Goal: Check status: Check status

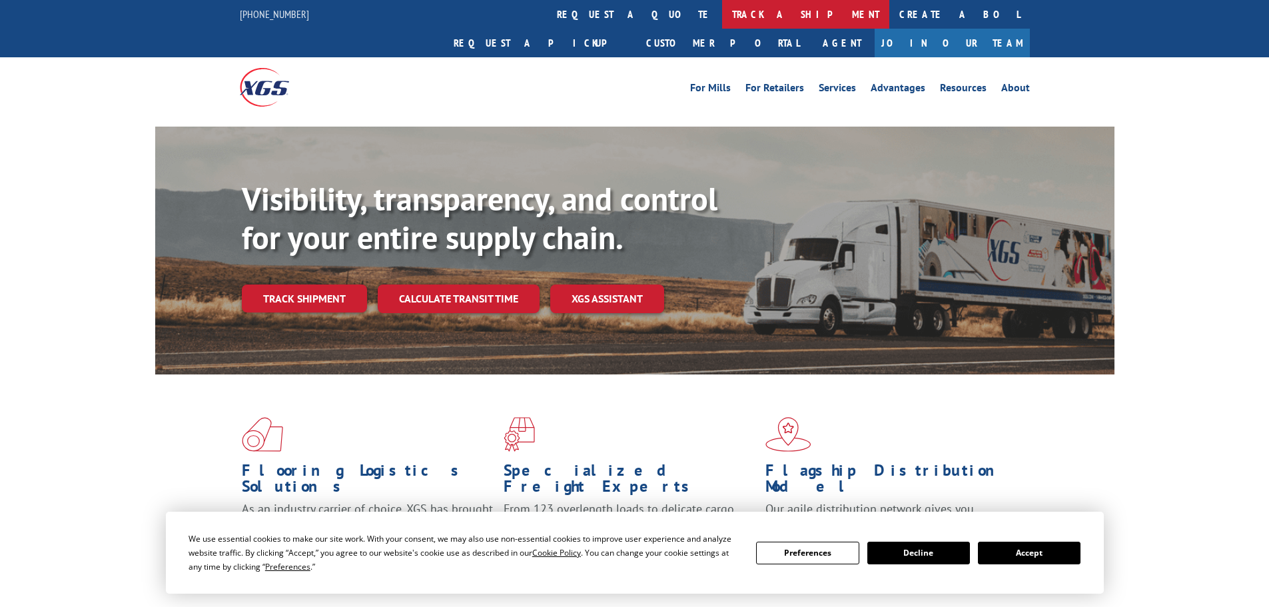
click at [722, 17] on link "track a shipment" at bounding box center [805, 14] width 167 height 29
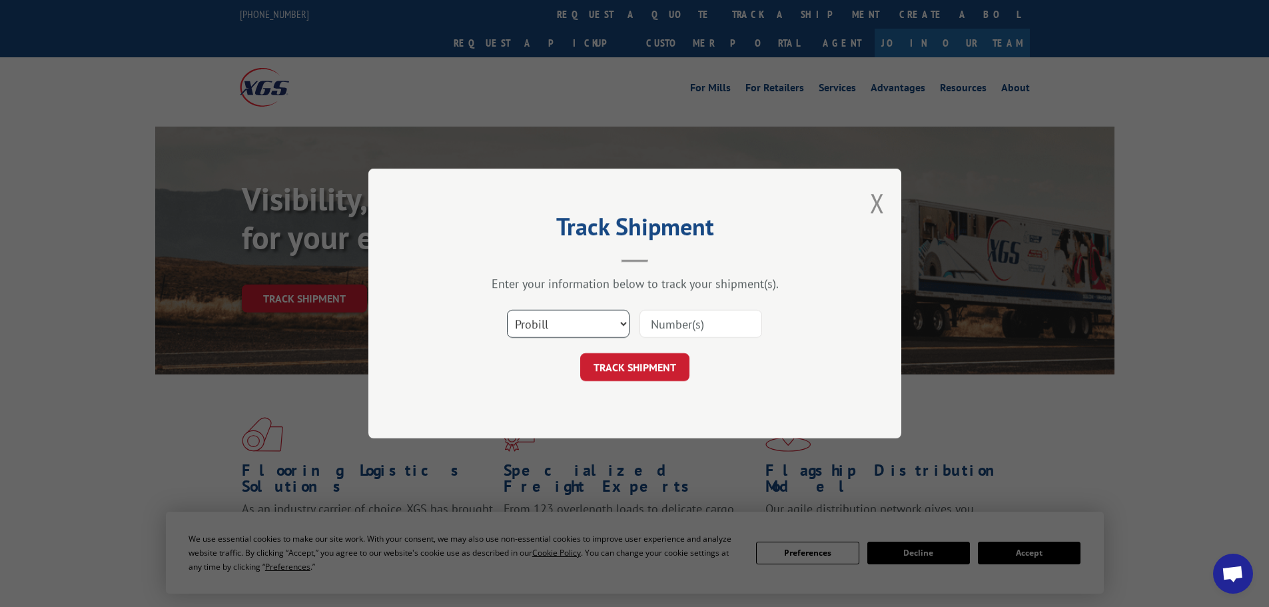
click at [569, 320] on select "Select category... Probill BOL PO" at bounding box center [568, 324] width 123 height 28
select select "bol"
click at [507, 310] on select "Select category... Probill BOL PO" at bounding box center [568, 324] width 123 height 28
click at [649, 319] on input at bounding box center [700, 324] width 123 height 28
paste input "10189577"
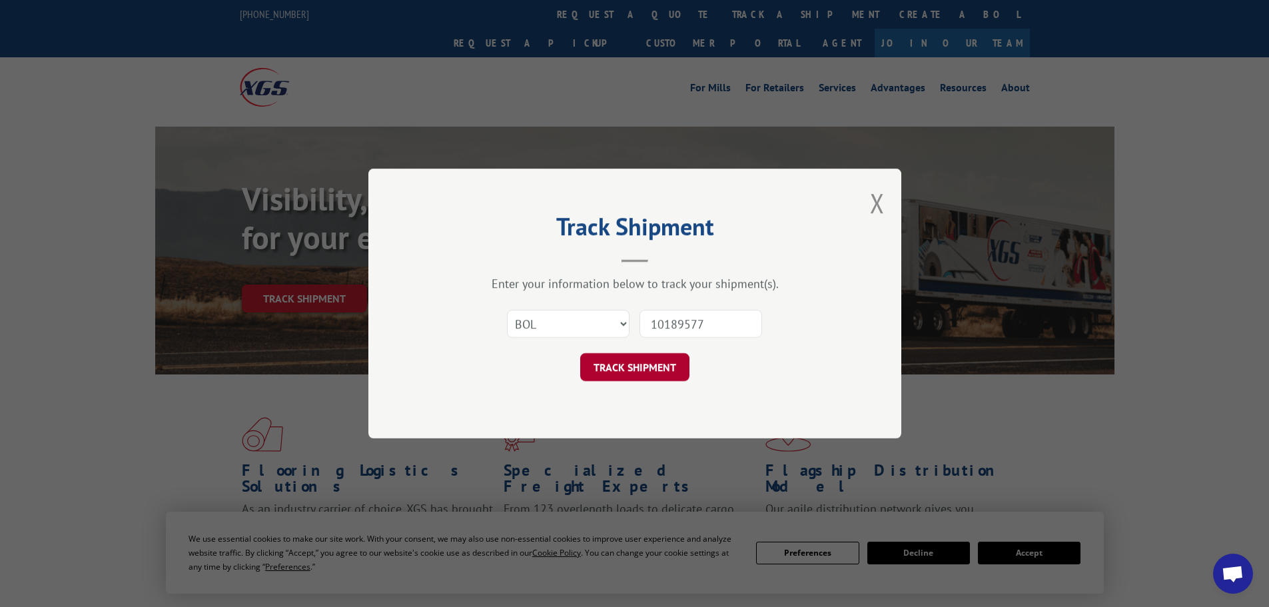
type input "10189577"
click at [661, 367] on button "TRACK SHIPMENT" at bounding box center [634, 367] width 109 height 28
